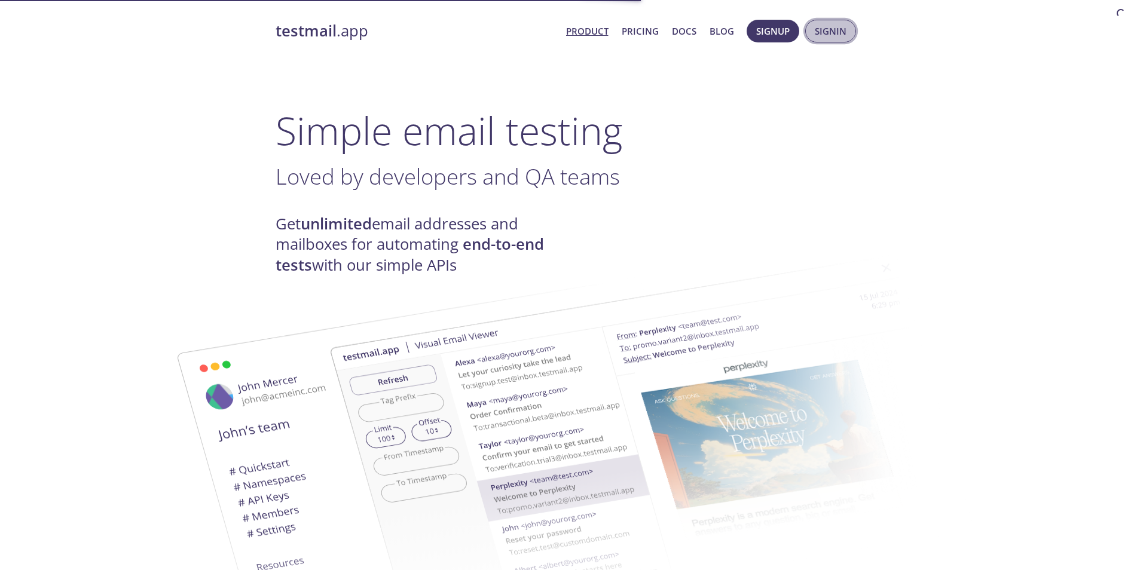
click at [835, 32] on span "Signin" at bounding box center [831, 31] width 32 height 16
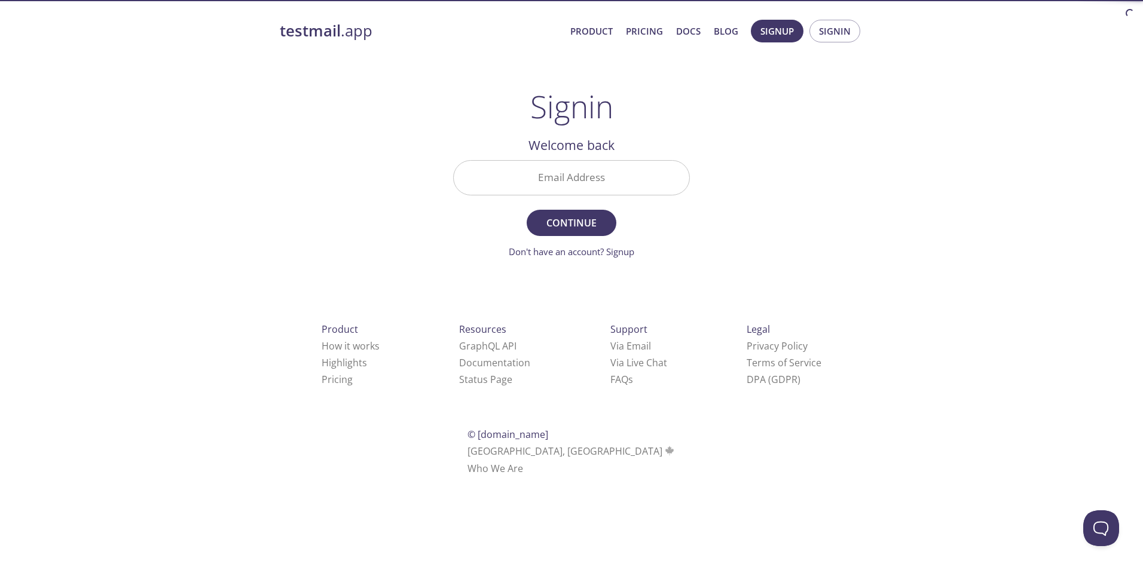
click at [573, 195] on input "Email Address" at bounding box center [572, 178] width 236 height 34
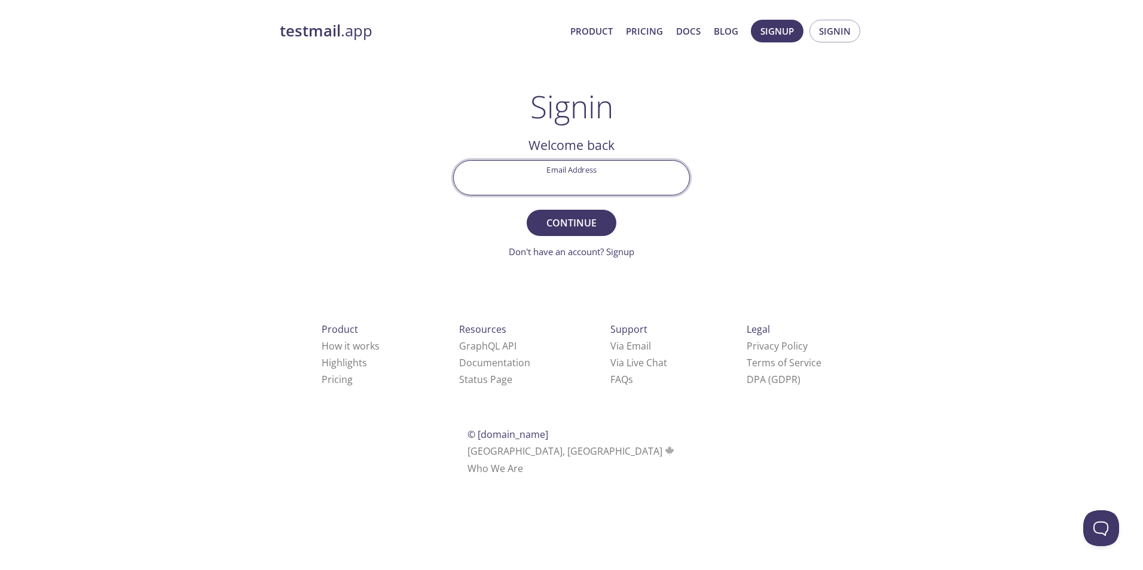
type input "[EMAIL_ADDRESS][DOMAIN_NAME]"
click at [576, 232] on button "Continue" at bounding box center [572, 223] width 90 height 26
click at [614, 179] on input "Signin Security Code" at bounding box center [572, 178] width 236 height 34
paste input "R12JN2P"
type input "R12JN2P"
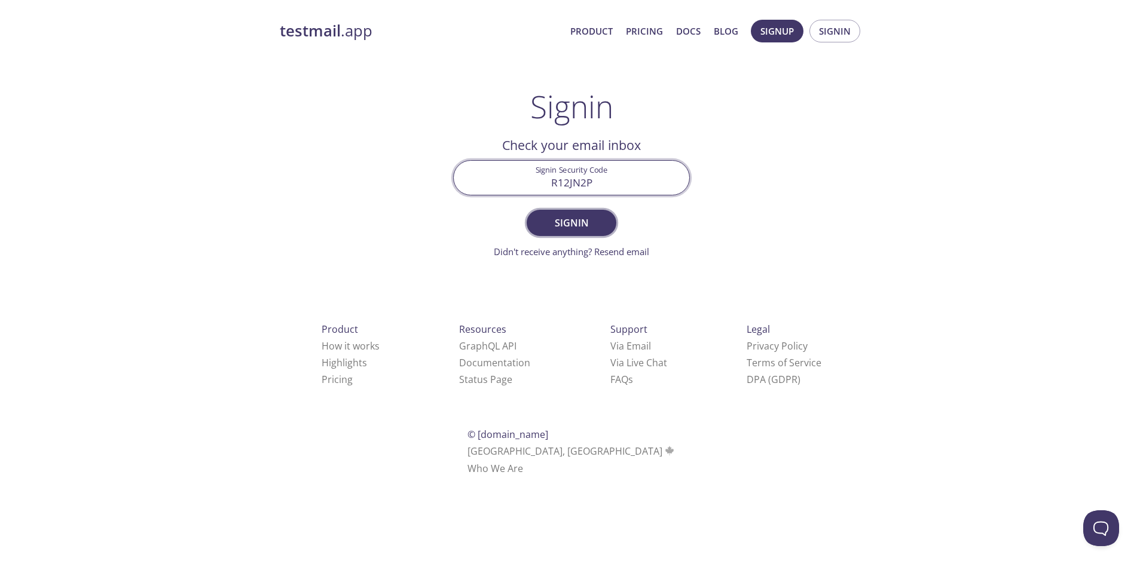
click at [574, 218] on span "Signin" at bounding box center [571, 223] width 63 height 17
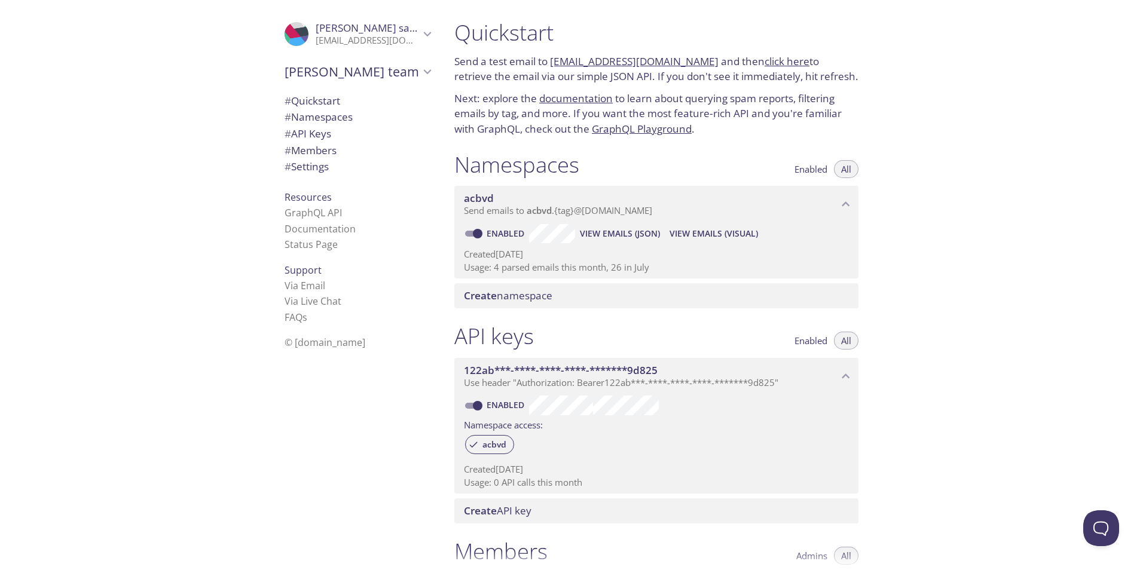
drag, startPoint x: 676, startPoint y: 61, endPoint x: 557, endPoint y: 286, distance: 254.8
click at [557, 286] on div "Create namespace" at bounding box center [656, 295] width 404 height 25
drag, startPoint x: 698, startPoint y: 62, endPoint x: 552, endPoint y: 65, distance: 145.9
click at [552, 65] on p "Send a test email to [EMAIL_ADDRESS][DOMAIN_NAME] and then click here to retrie…" at bounding box center [656, 69] width 404 height 30
copy link "[EMAIL_ADDRESS][DOMAIN_NAME]"
